Goal: Task Accomplishment & Management: Use online tool/utility

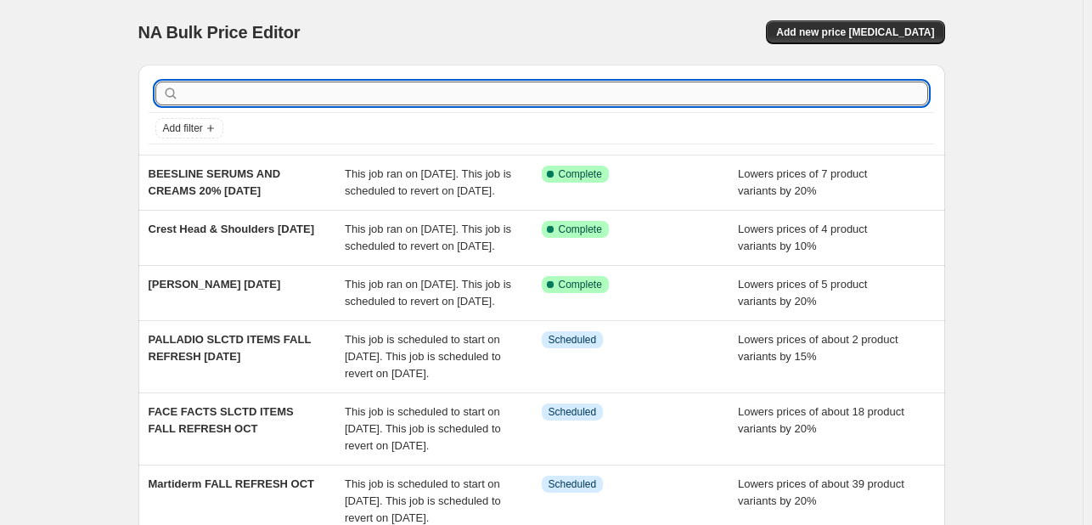
click at [601, 104] on input "text" at bounding box center [555, 93] width 745 height 24
type input "abh"
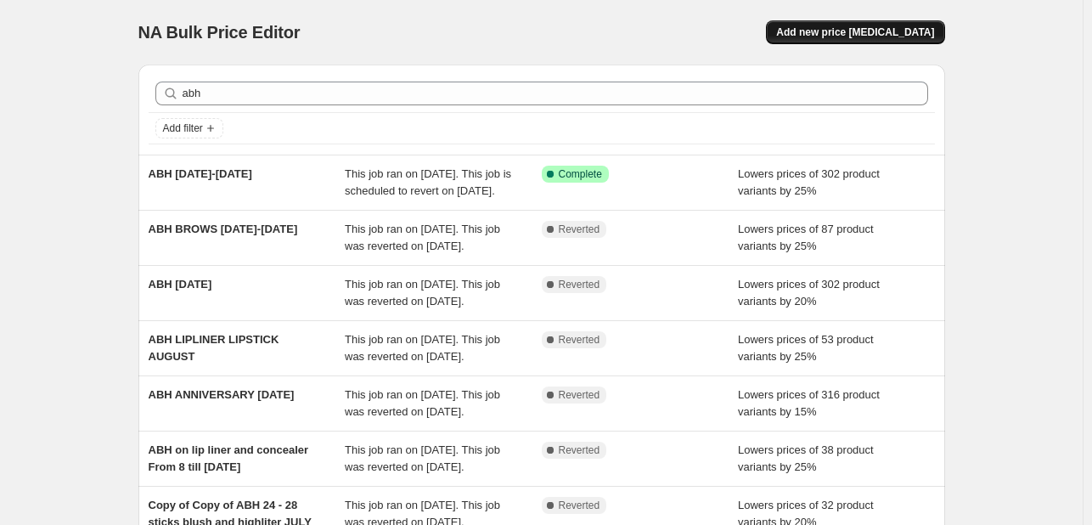
click at [927, 40] on button "Add new price [MEDICAL_DATA]" at bounding box center [855, 32] width 178 height 24
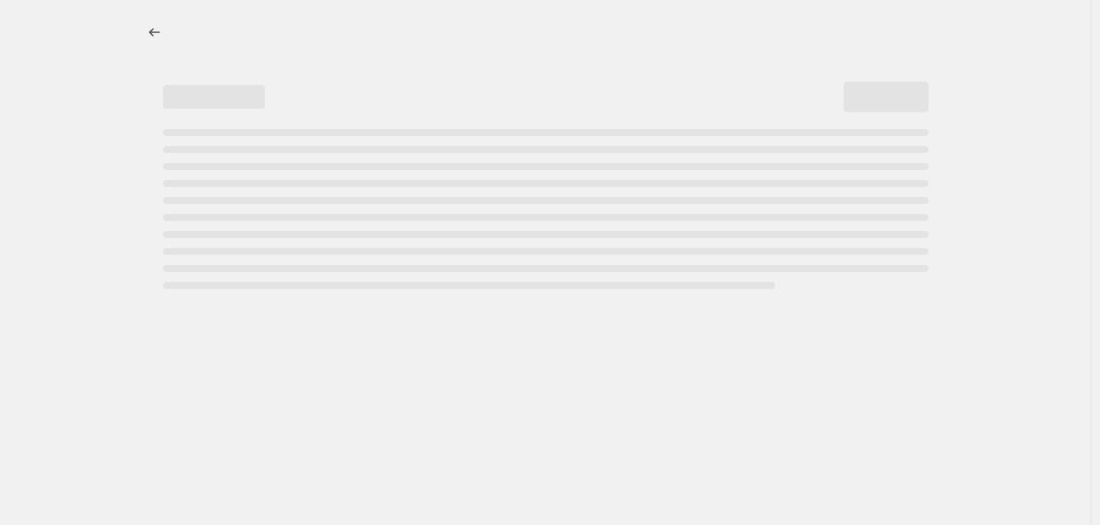
select select "percentage"
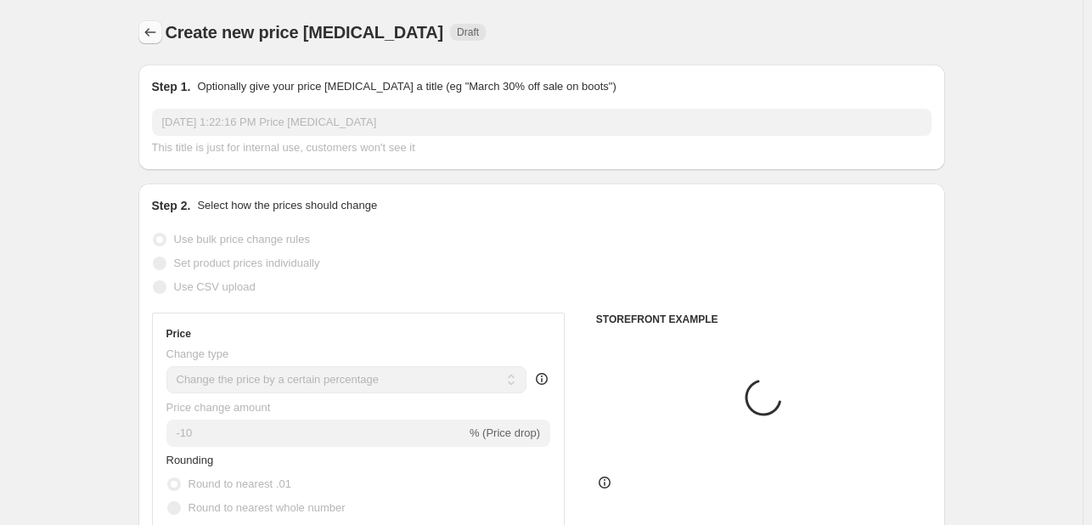
click at [149, 29] on icon "Price change jobs" at bounding box center [150, 32] width 17 height 17
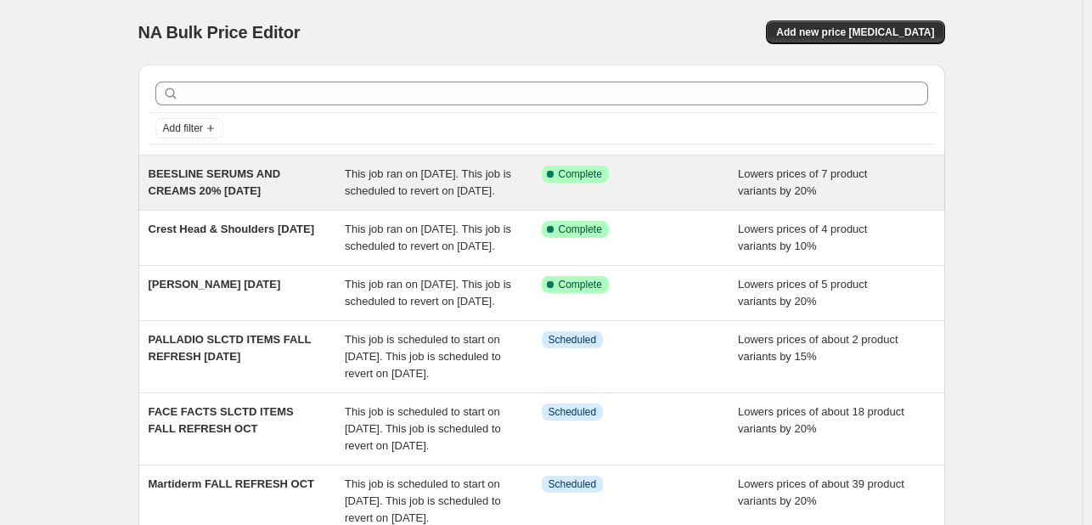
click at [334, 181] on div "BEESLINE SERUMS AND CREAMS 20% [DATE]" at bounding box center [247, 183] width 197 height 34
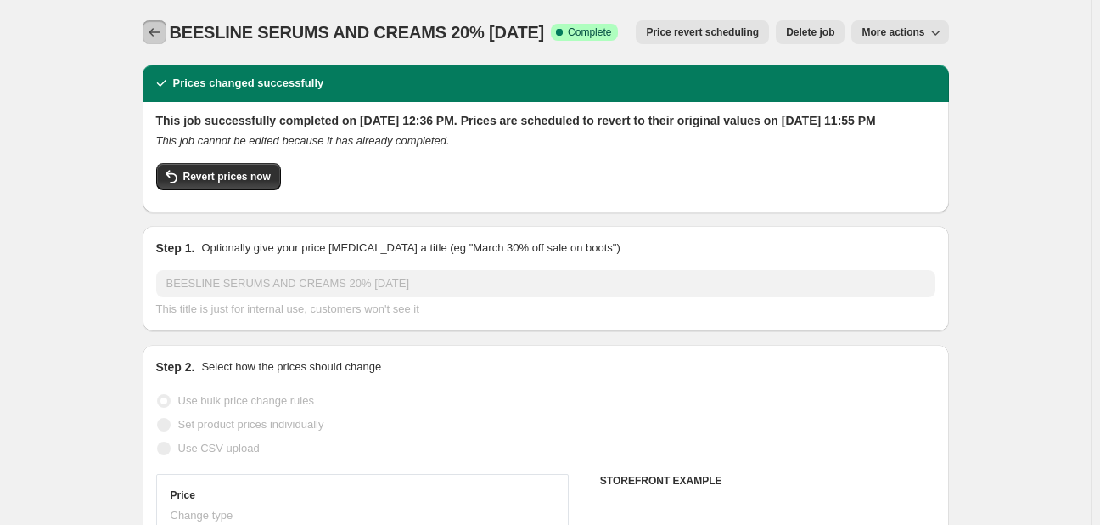
click at [155, 31] on icon "Price change jobs" at bounding box center [154, 32] width 17 height 17
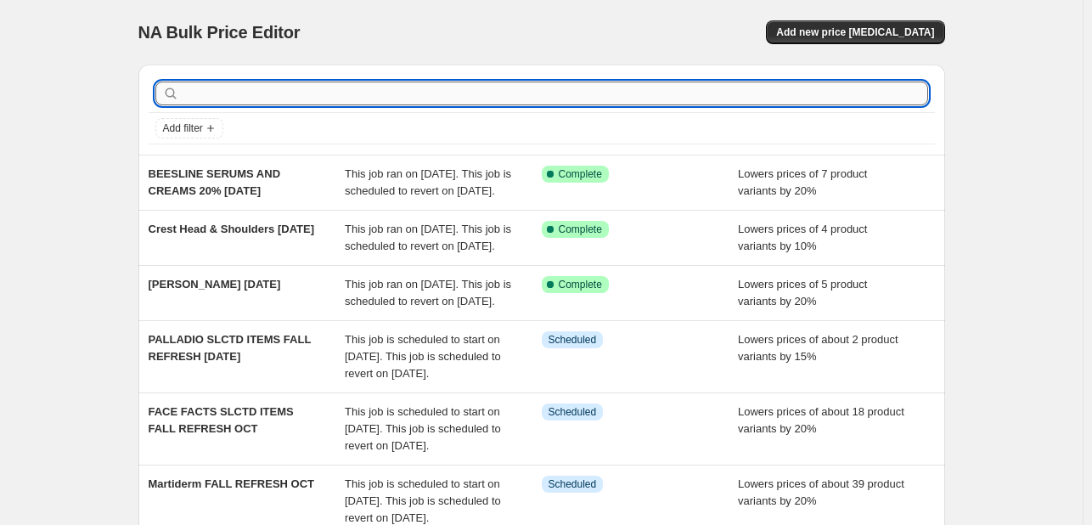
click at [275, 100] on input "text" at bounding box center [555, 93] width 745 height 24
type input "ABH"
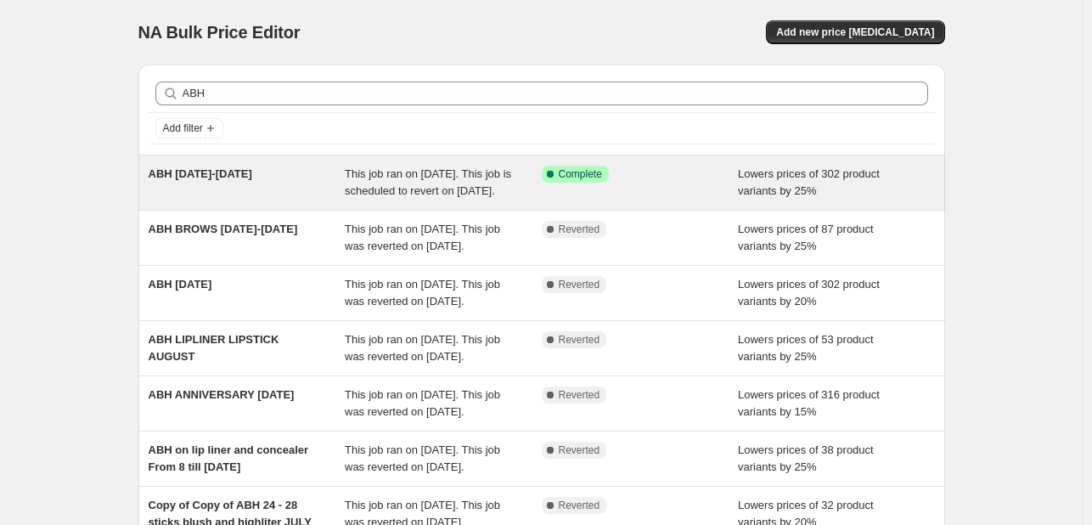
click at [396, 183] on span "This job ran on [DATE]. This job is scheduled to revert on [DATE]." at bounding box center [428, 182] width 166 height 30
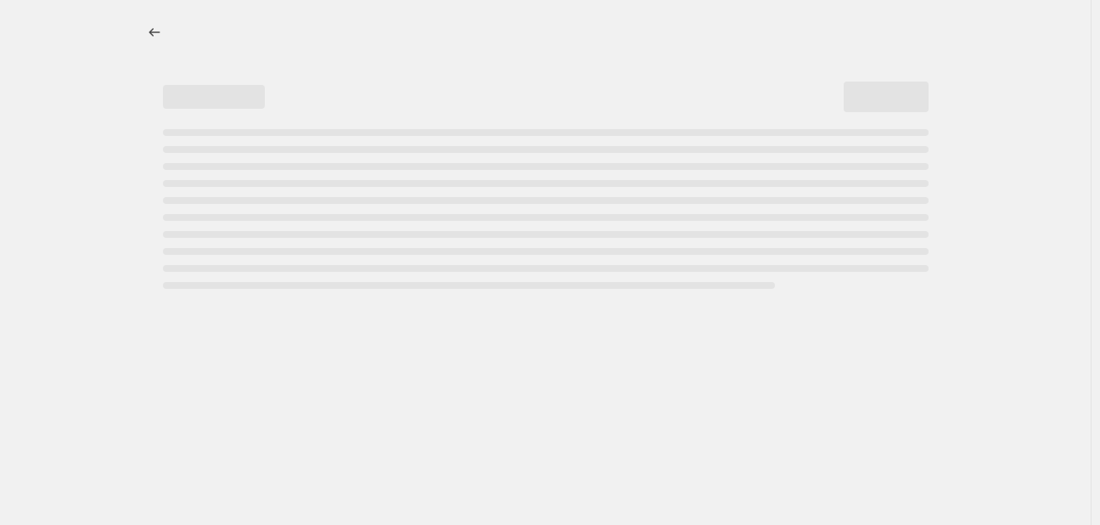
select select "percentage"
select select "tag"
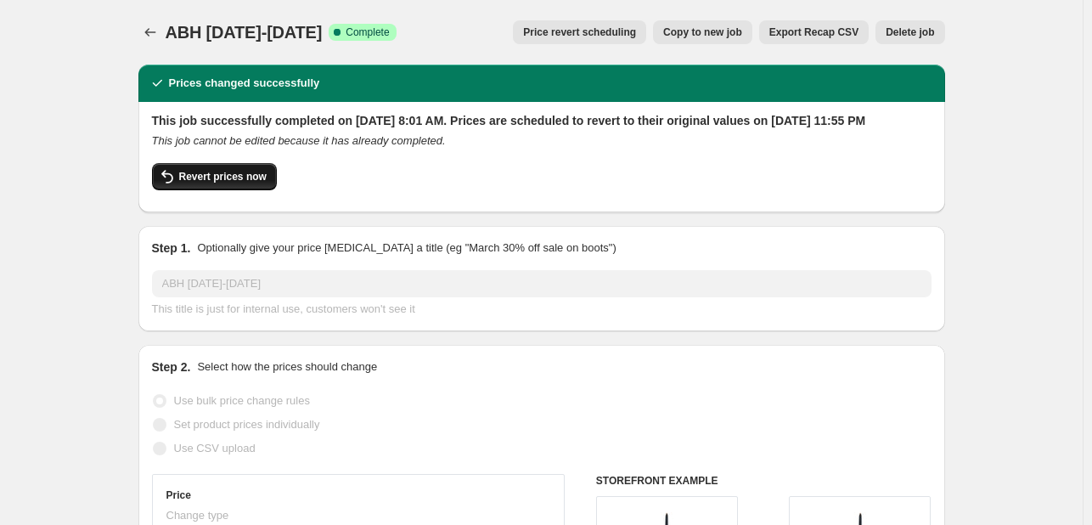
click at [238, 183] on span "Revert prices now" at bounding box center [222, 177] width 87 height 14
checkbox input "false"
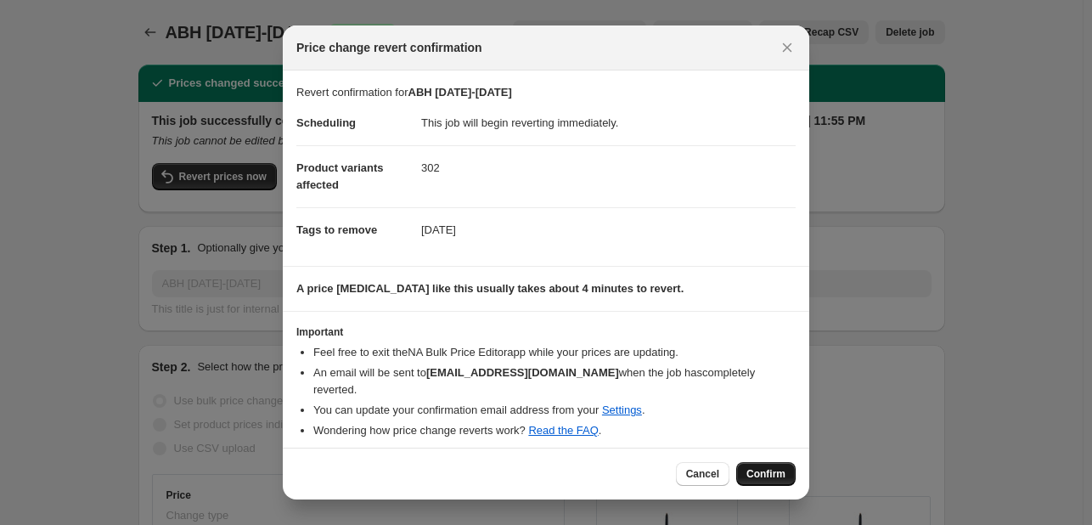
click at [769, 473] on span "Confirm" at bounding box center [765, 474] width 39 height 14
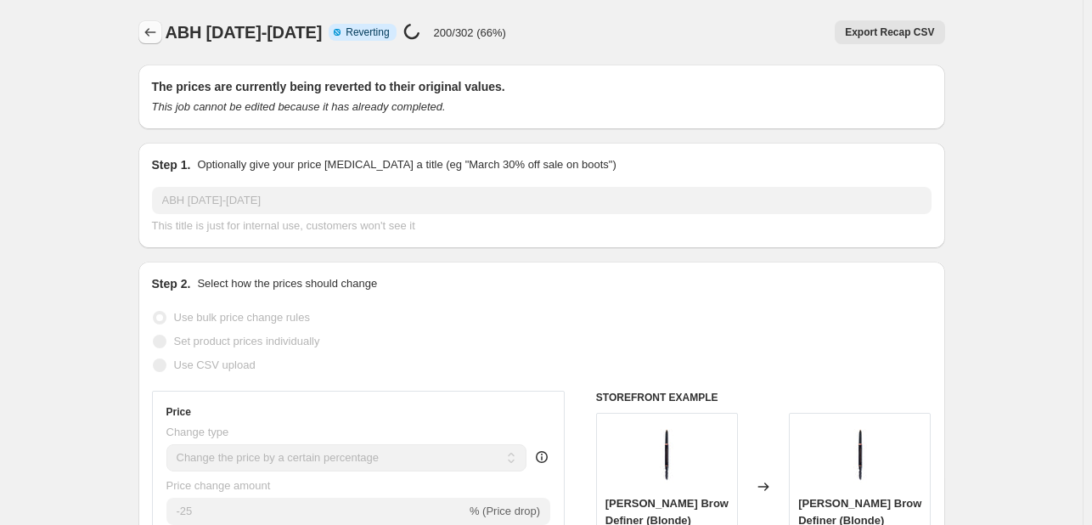
click at [156, 38] on icon "Price change jobs" at bounding box center [150, 32] width 17 height 17
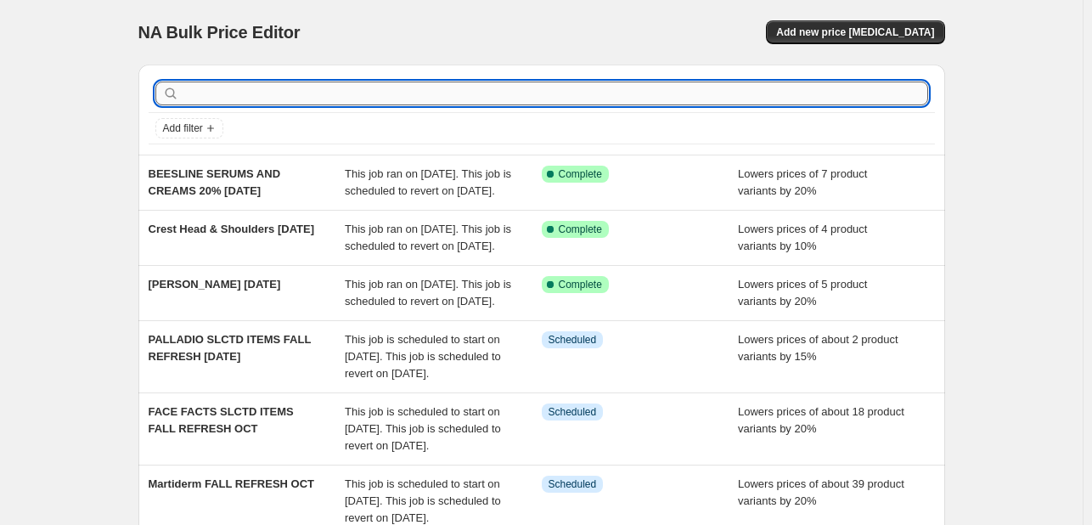
click at [423, 89] on input "text" at bounding box center [555, 93] width 745 height 24
type input "ABH"
click at [481, 99] on input "text" at bounding box center [555, 93] width 745 height 24
type input "ABH"
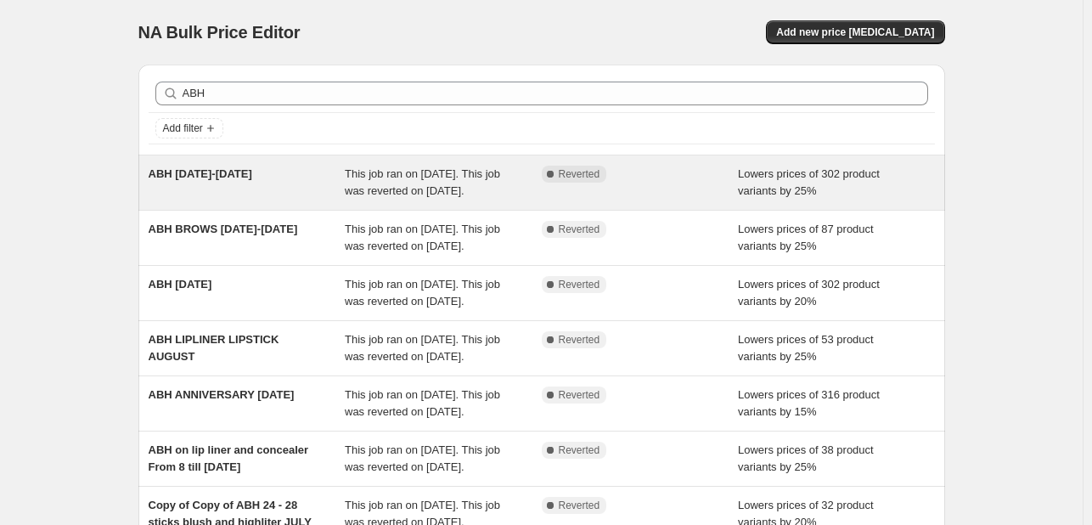
click at [660, 186] on div "Complete Reverted" at bounding box center [640, 183] width 197 height 34
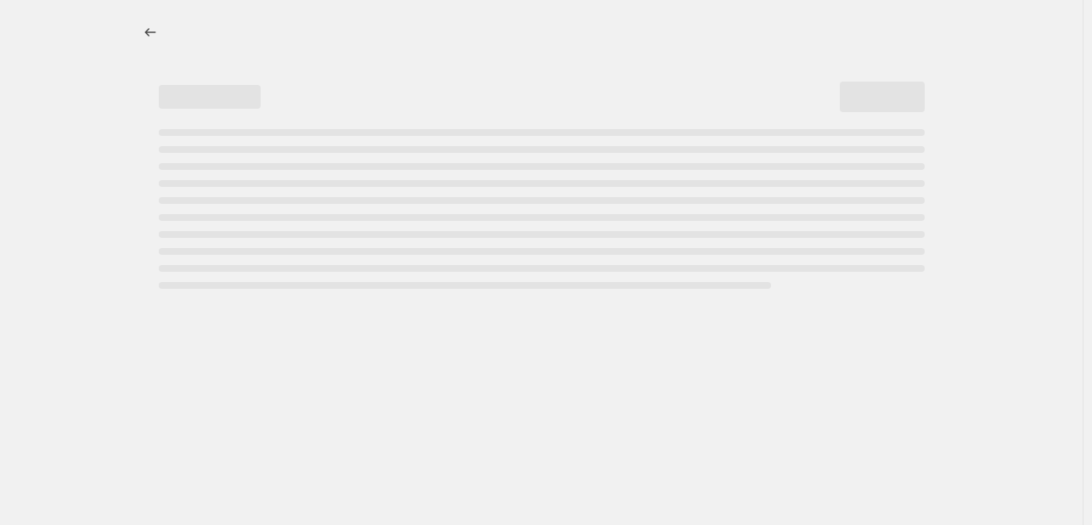
select select "percentage"
select select "tag"
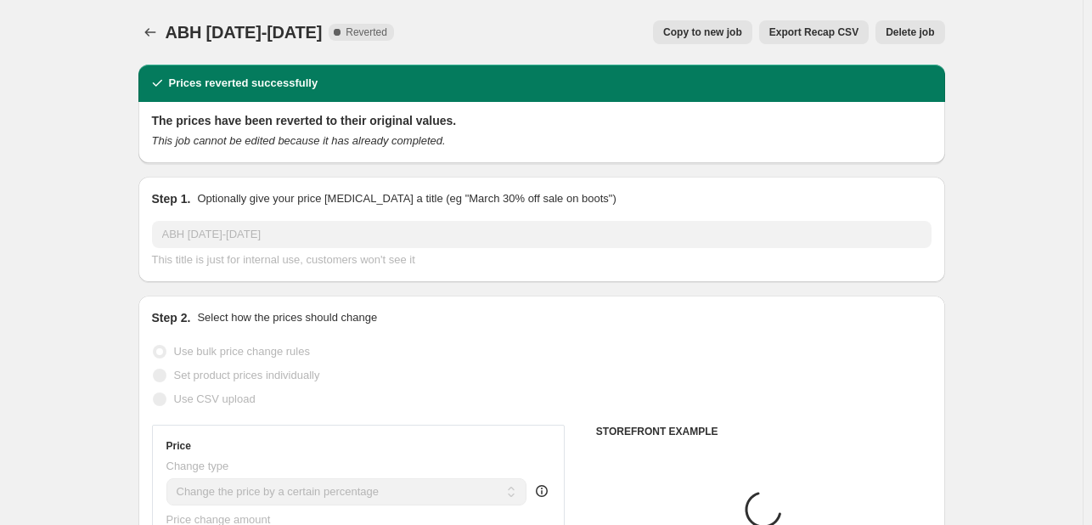
click at [694, 42] on button "Copy to new job" at bounding box center [702, 32] width 99 height 24
select select "percentage"
select select "tag"
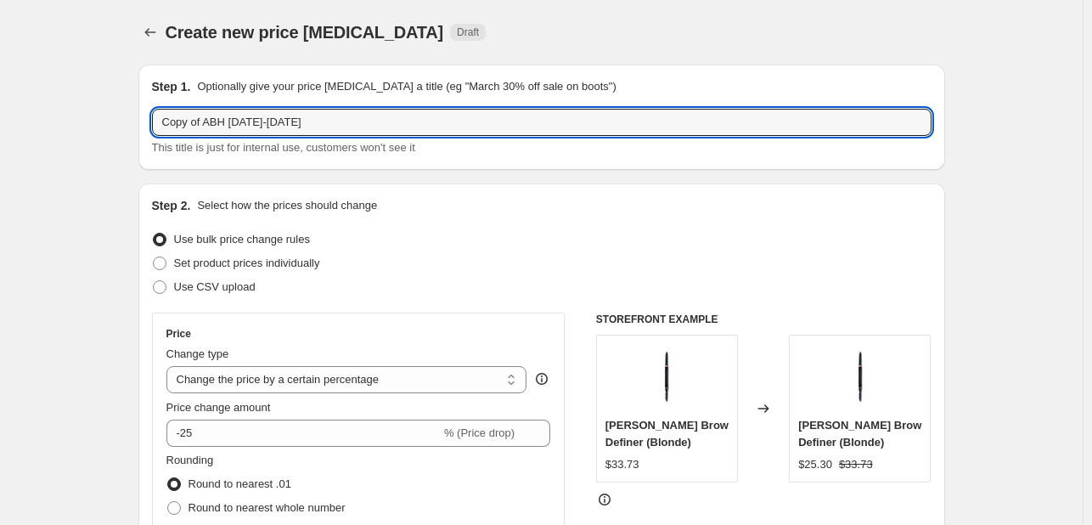
drag, startPoint x: 205, startPoint y: 116, endPoint x: 121, endPoint y: 111, distance: 84.2
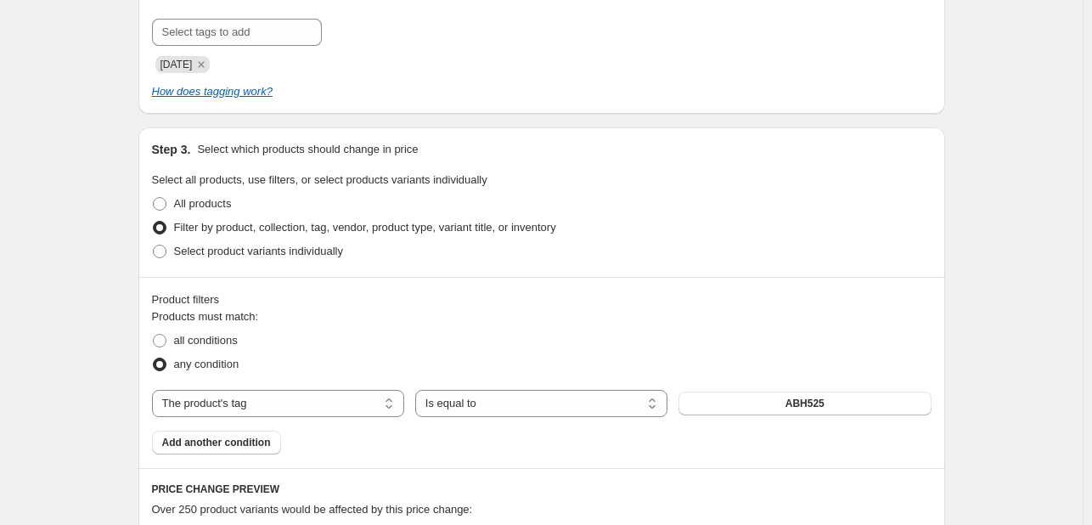
scroll to position [764, 0]
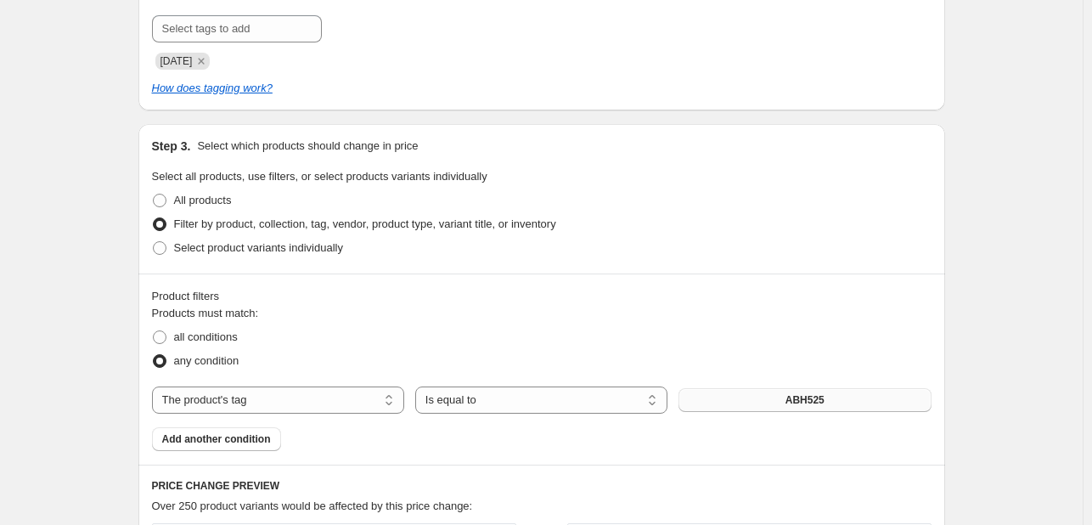
type input "ABH [DATE]-[DATE] BRUSHES ONLY"
click at [801, 394] on span "ABH525" at bounding box center [804, 400] width 39 height 14
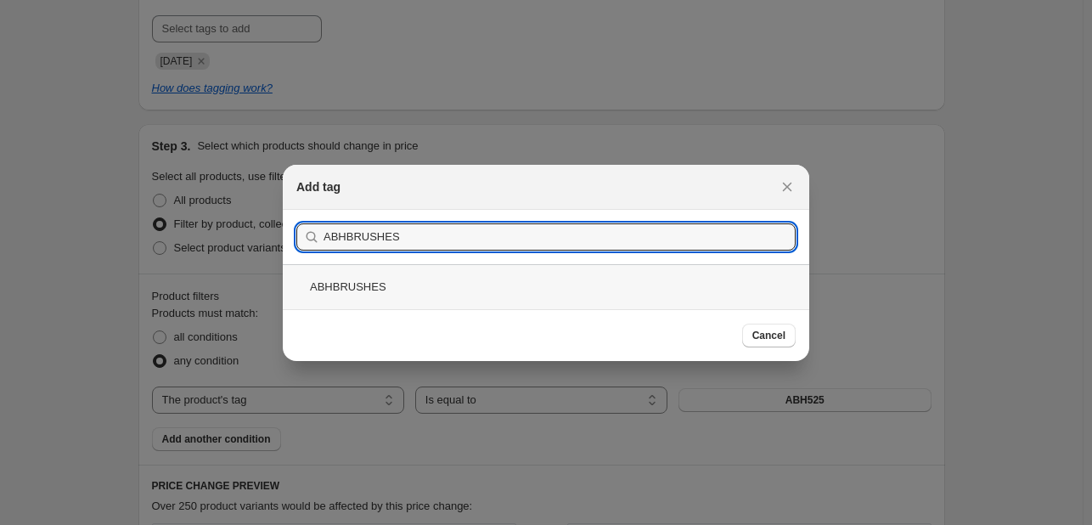
type input "ABHBRUSHES"
click at [550, 289] on div "ABHBRUSHES" at bounding box center [546, 286] width 526 height 45
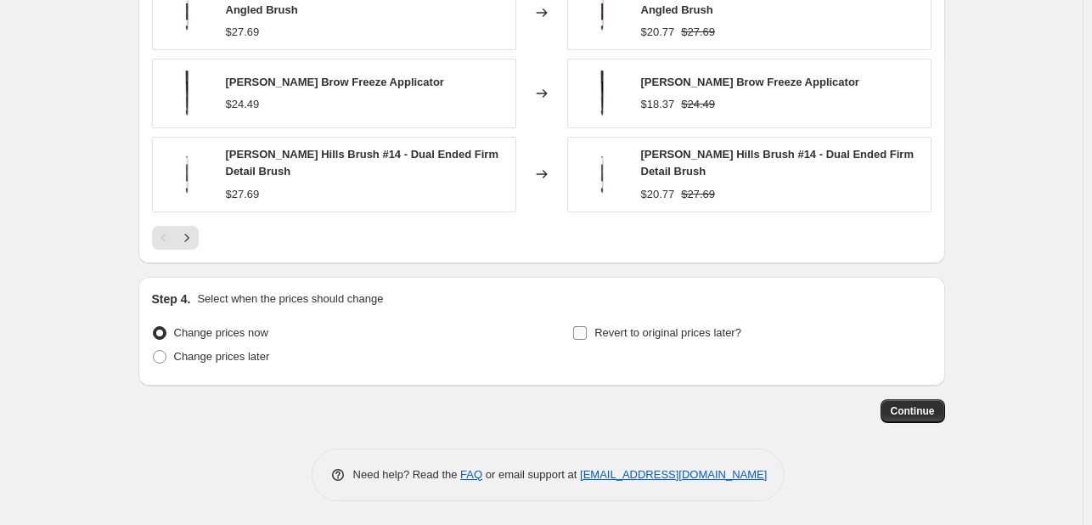
click at [670, 327] on span "Revert to original prices later?" at bounding box center [667, 332] width 147 height 13
click at [587, 327] on input "Revert to original prices later?" at bounding box center [580, 333] width 14 height 14
checkbox input "true"
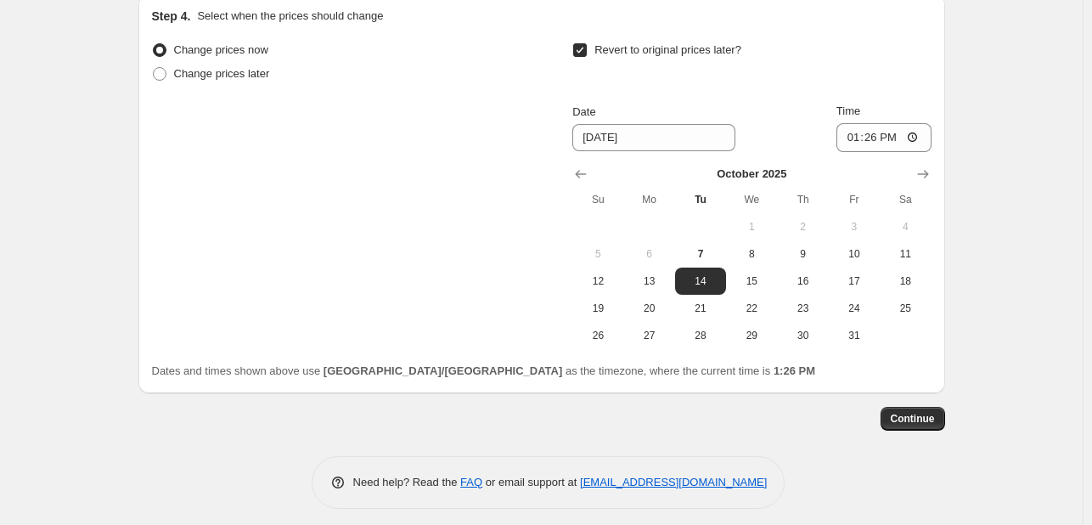
scroll to position [1769, 0]
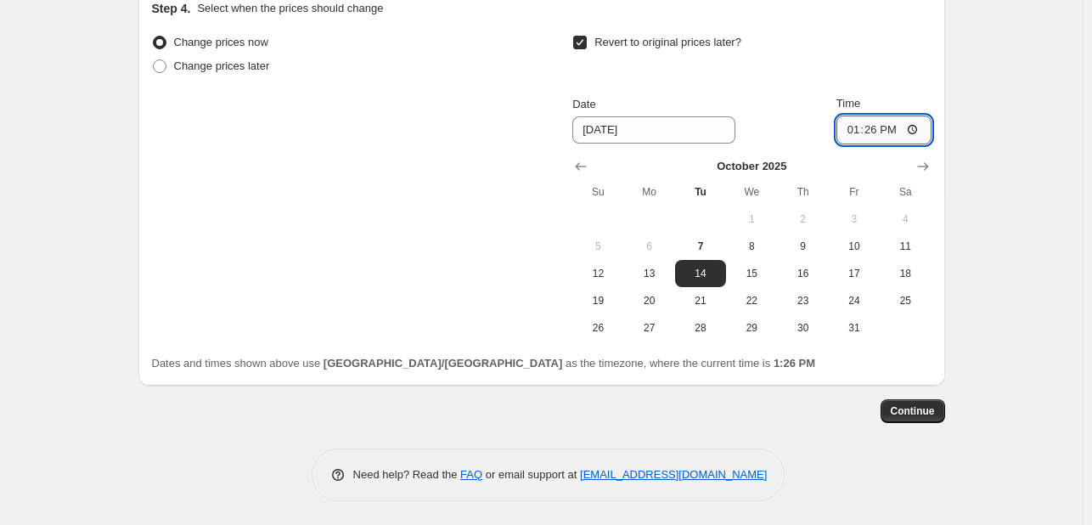
click at [853, 128] on input "13:26" at bounding box center [883, 129] width 95 height 29
type input "23:55"
click at [935, 413] on span "Continue" at bounding box center [912, 411] width 44 height 14
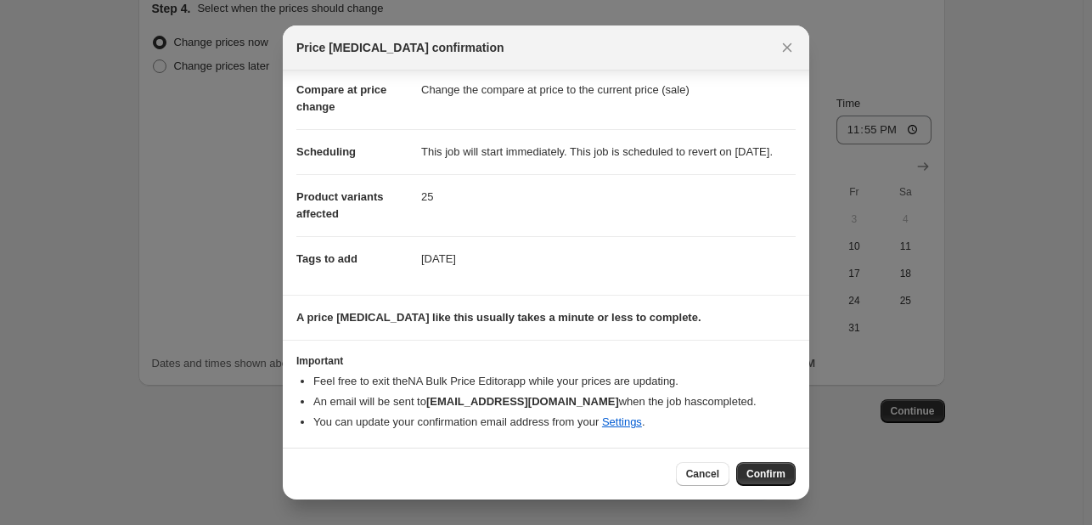
scroll to position [94, 0]
click at [781, 475] on span "Confirm" at bounding box center [765, 474] width 39 height 14
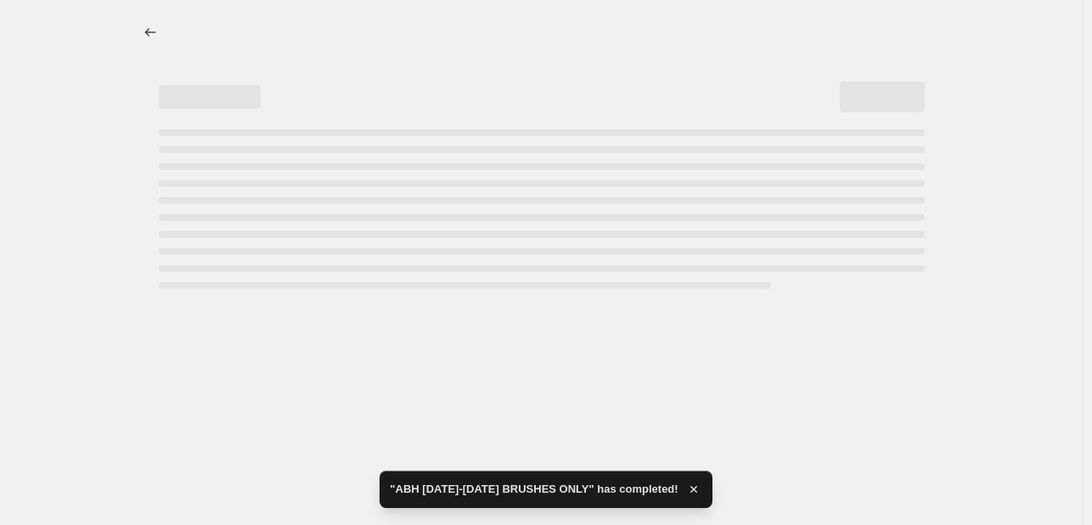
select select "percentage"
select select "tag"
